Goal: Task Accomplishment & Management: Complete application form

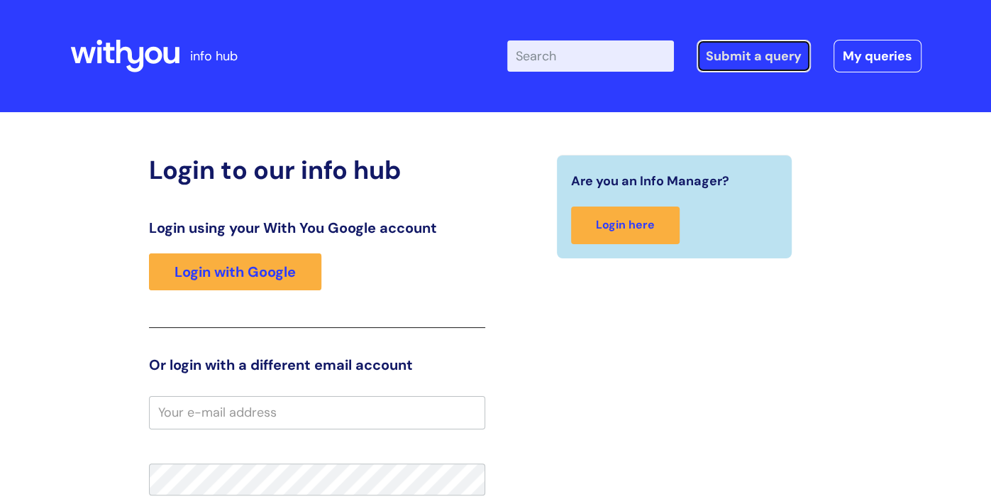
click at [740, 58] on link "Submit a query" at bounding box center [753, 56] width 114 height 33
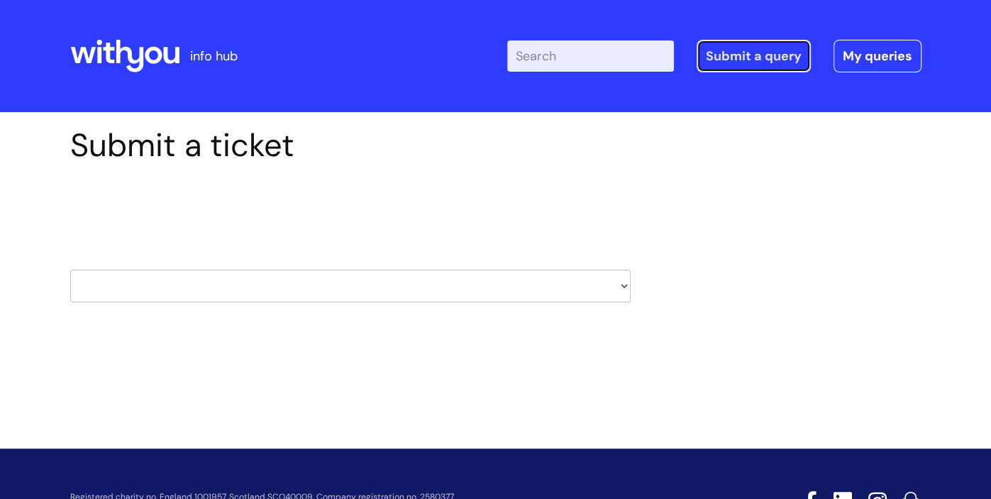
click at [737, 61] on link "Submit a query" at bounding box center [753, 56] width 114 height 33
click at [580, 291] on select "HR / People IT and Support Clinical Drug Alerts Finance Accounts Data Support T…" at bounding box center [350, 286] width 560 height 33
click at [623, 340] on div "Submit a ticket Select issue type HR / People IT and Support Clinical Drug Aler…" at bounding box center [351, 236] width 582 height 220
click at [530, 287] on select "HR / People IT and Support Clinical Drug Alerts Finance Accounts Data Support T…" at bounding box center [350, 286] width 560 height 33
click at [421, 289] on select "HR / People IT and Support Clinical Drug Alerts Finance Accounts Data Support T…" at bounding box center [350, 286] width 560 height 33
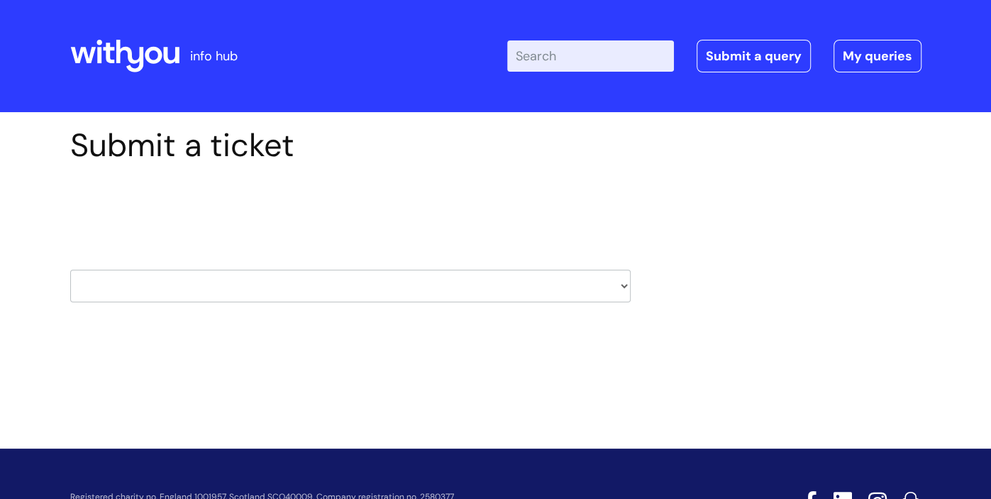
select select "it_and_support"
click at [70, 270] on select "HR / People IT and Support Clinical Drug Alerts Finance Accounts Data Support T…" at bounding box center [350, 286] width 560 height 33
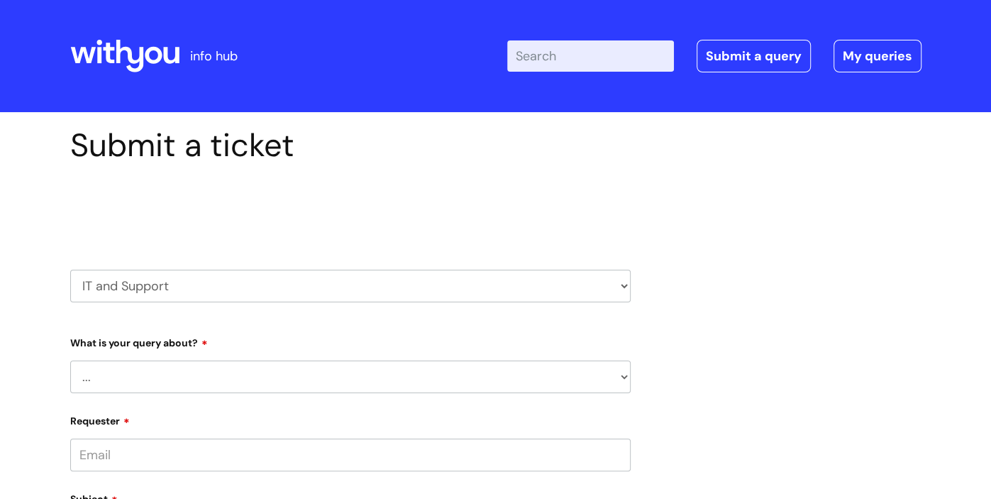
click at [258, 377] on select "... Mobile Phone Reset & MFA Accounts, Starters and Leavers IT Hardware issue I…" at bounding box center [350, 376] width 560 height 33
click at [102, 387] on select "... Mobile Phone Reset & MFA Accounts, Starters and Leavers IT Hardware issue I…" at bounding box center [350, 376] width 560 height 33
click at [111, 374] on select "... Mobile Phone Reset & MFA Accounts, Starters and Leavers IT Hardware issue I…" at bounding box center [350, 376] width 560 height 33
select select "System/software"
click at [70, 360] on select "... Mobile Phone Reset & MFA Accounts, Starters and Leavers IT Hardware issue I…" at bounding box center [350, 376] width 560 height 33
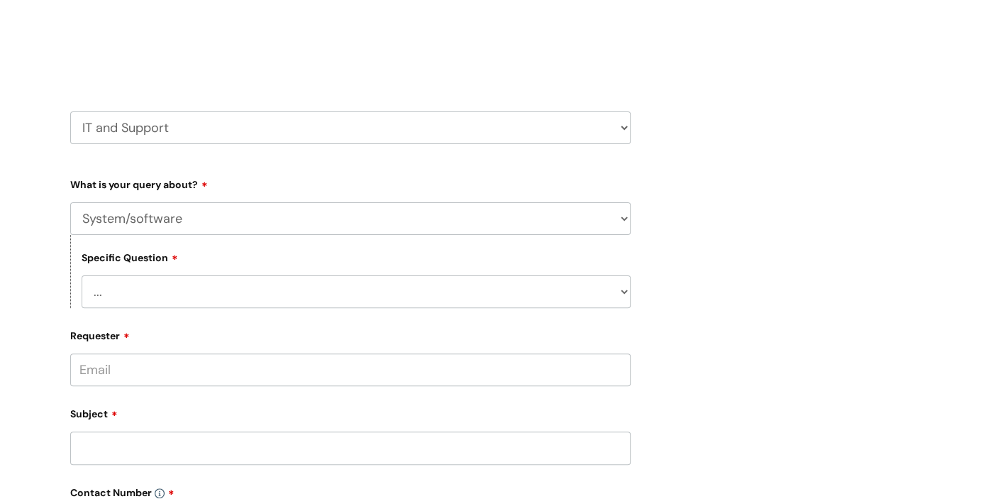
scroll to position [164, 0]
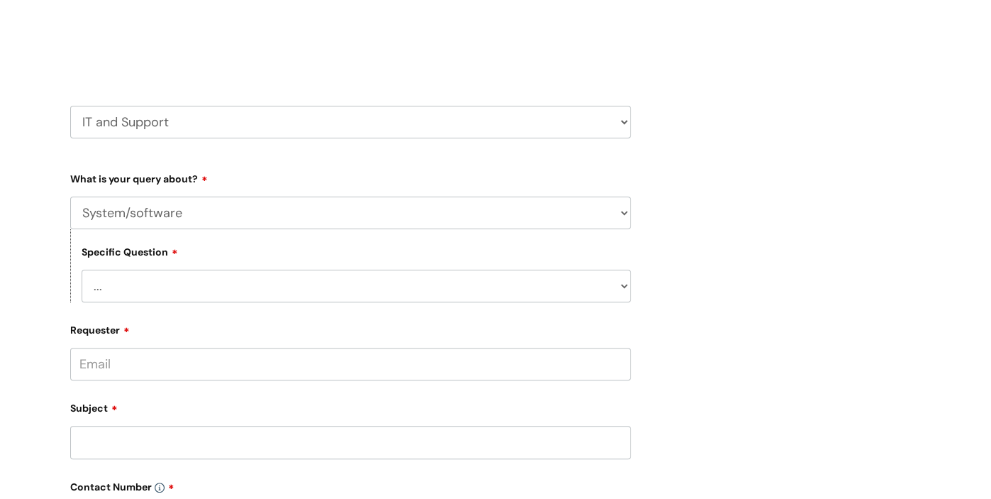
click at [624, 287] on select "... Halo PCMIS Iaptus NHS Email CJSM Email Mitel Another System Google (Workspa…" at bounding box center [356, 286] width 549 height 33
select select "Google (Workspace)"
click at [82, 271] on select "... Halo PCMIS Iaptus NHS Email CJSM Email Mitel Another System Google (Workspa…" at bounding box center [356, 286] width 549 height 33
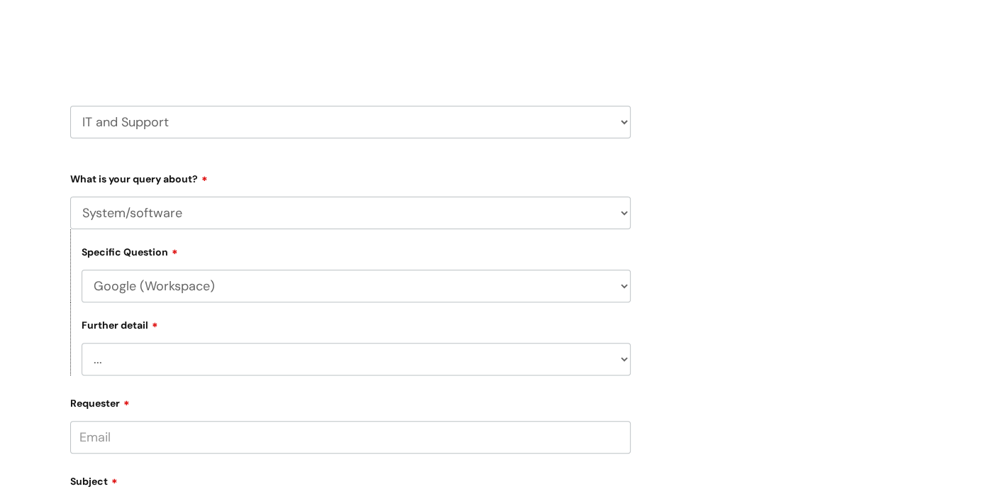
click at [225, 357] on select "... I’d like to add/remove user(s) to a shared email inbox I’d like to add/remo…" at bounding box center [356, 359] width 549 height 33
select select "I need some help with Google Docs, Sheets, Meet, Forms or Gmail"
click at [82, 345] on select "... I’d like to add/remove user(s) to a shared email inbox I’d like to add/remo…" at bounding box center [356, 359] width 549 height 33
click at [862, 276] on div "Submit a ticket Select issue type HR / People IT and Support Clinical Drug Aler…" at bounding box center [496, 442] width 872 height 961
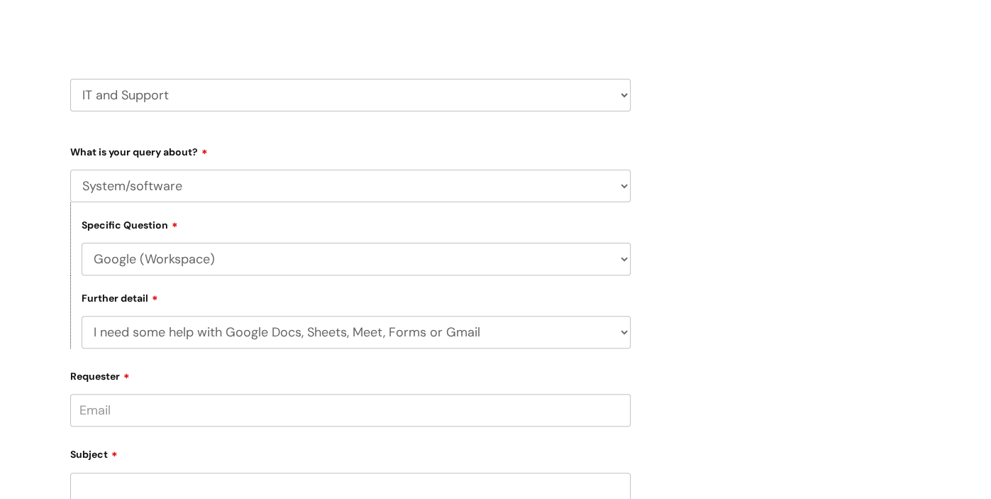
scroll to position [351, 0]
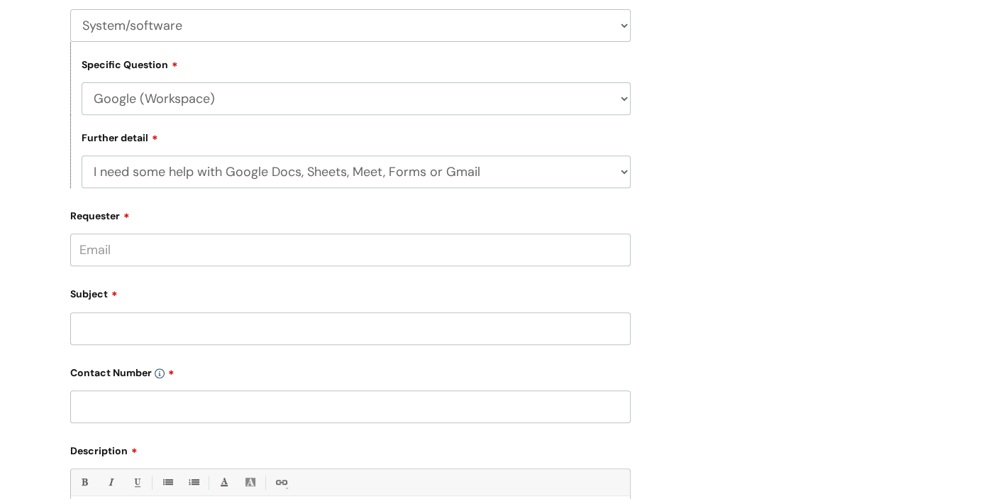
click at [487, 245] on input "Requester" at bounding box center [350, 249] width 560 height 33
click at [84, 252] on input "Requester" at bounding box center [350, 249] width 560 height 33
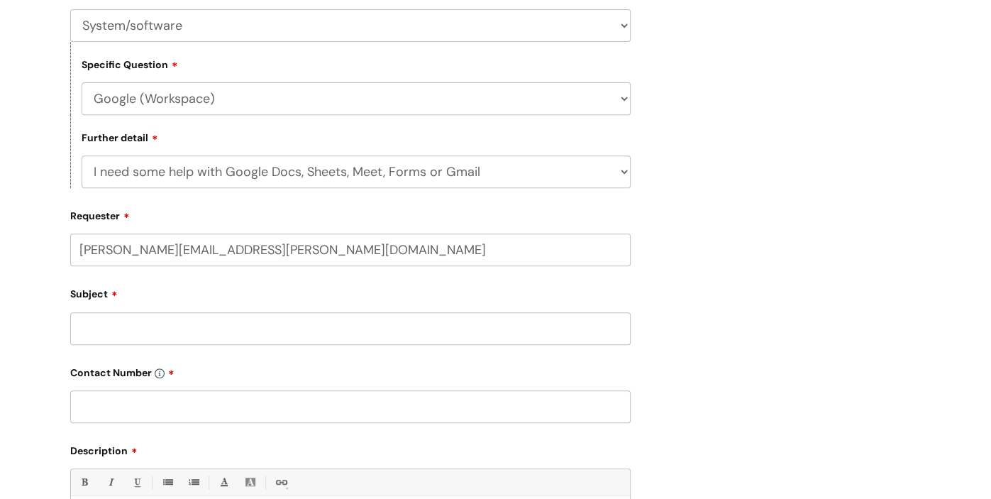
type input "lesley.pearson@wearewithyou.org.uk"
click at [209, 327] on div "Subject" at bounding box center [350, 313] width 560 height 63
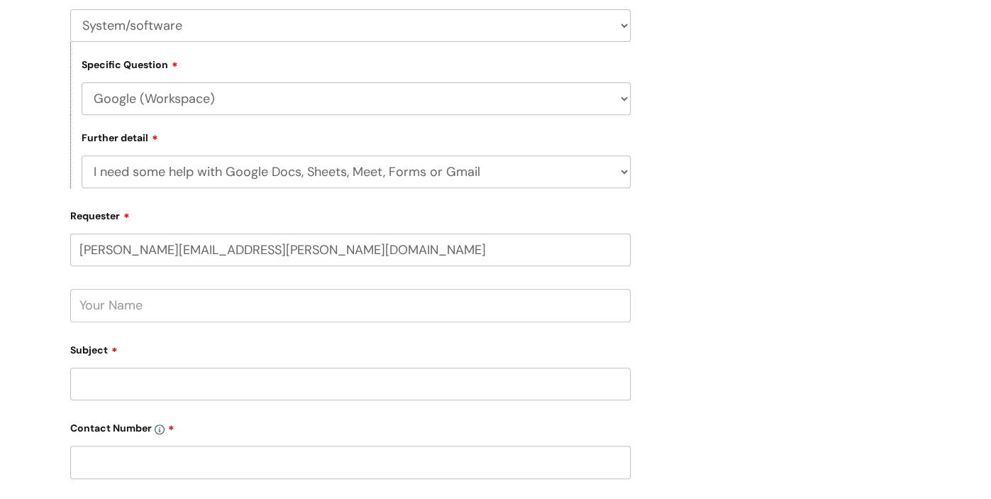
click at [209, 314] on input "text" at bounding box center [350, 305] width 560 height 33
type input ":"
type input "Lesley Pearson"
click at [708, 243] on div "Submit a ticket Select issue type HR / People IT and Support Clinical Drug Aler…" at bounding box center [496, 283] width 872 height 1017
click at [150, 387] on input "Subject" at bounding box center [350, 383] width 560 height 33
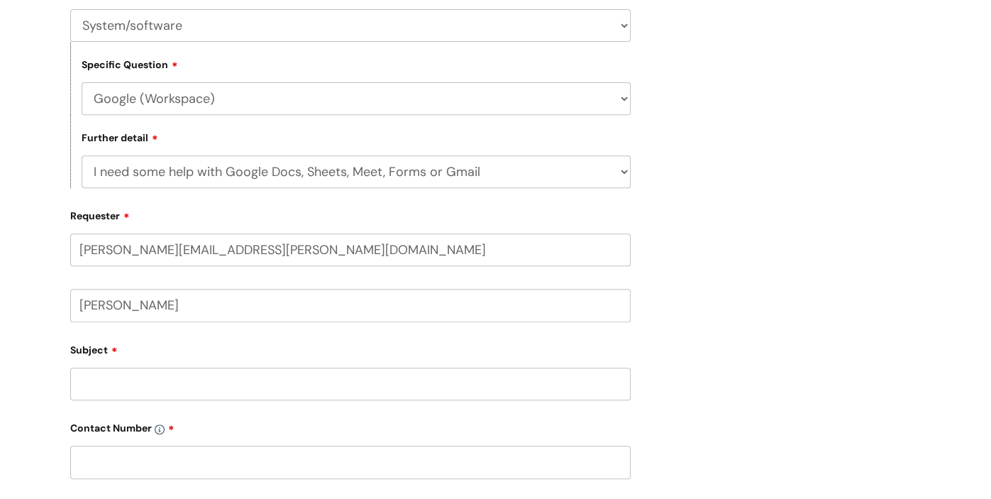
click at [217, 383] on input "Subject" at bounding box center [350, 383] width 560 height 33
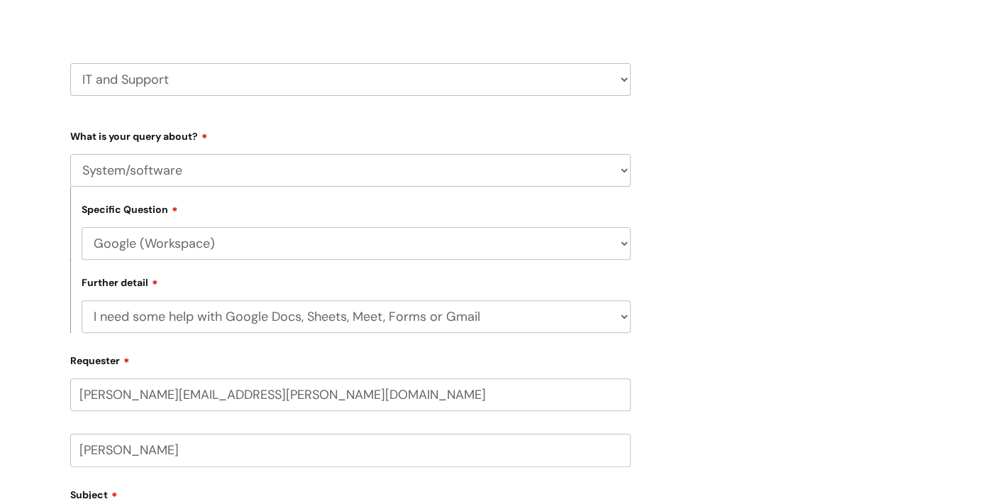
scroll to position [62, 0]
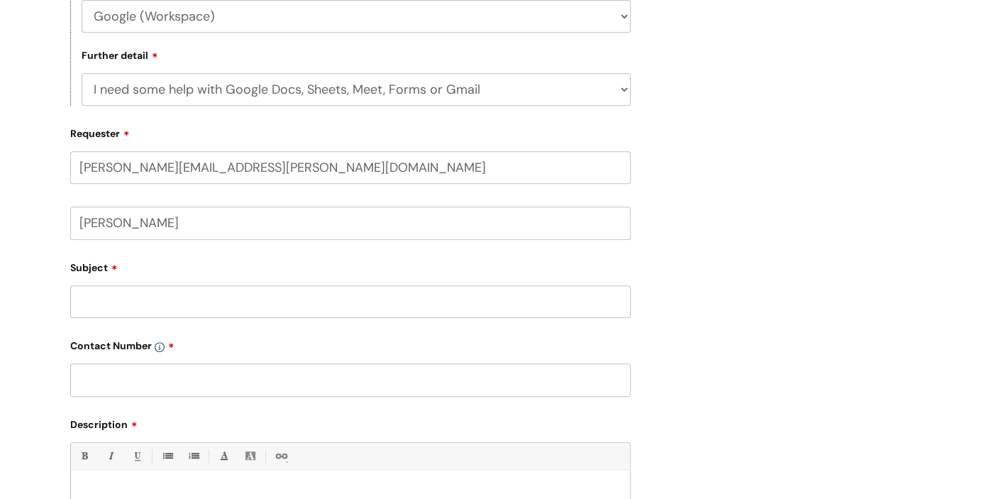
scroll to position [576, 0]
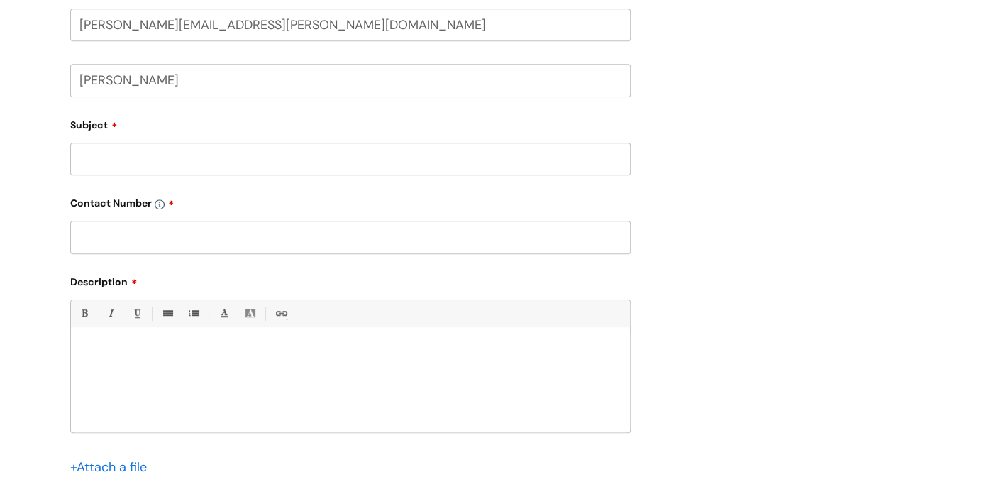
click at [319, 160] on input "Subject" at bounding box center [350, 159] width 560 height 33
type input "Gemini meeting recording"
